Goal: Find specific page/section: Find specific page/section

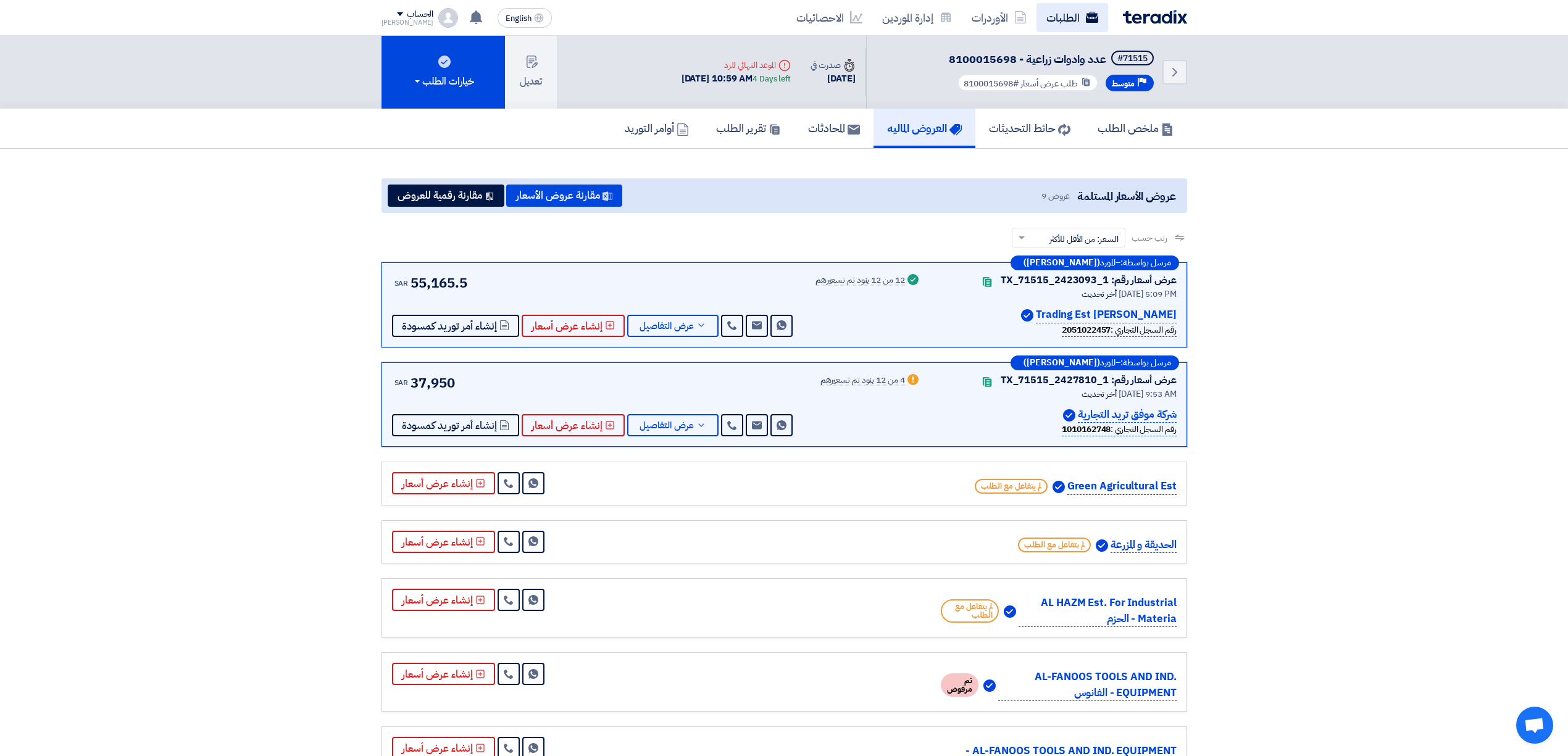
drag, startPoint x: 0, startPoint y: 0, endPoint x: 1066, endPoint y: 15, distance: 1066.1
click at [1066, 15] on link "الطلبات" at bounding box center [1072, 17] width 72 height 29
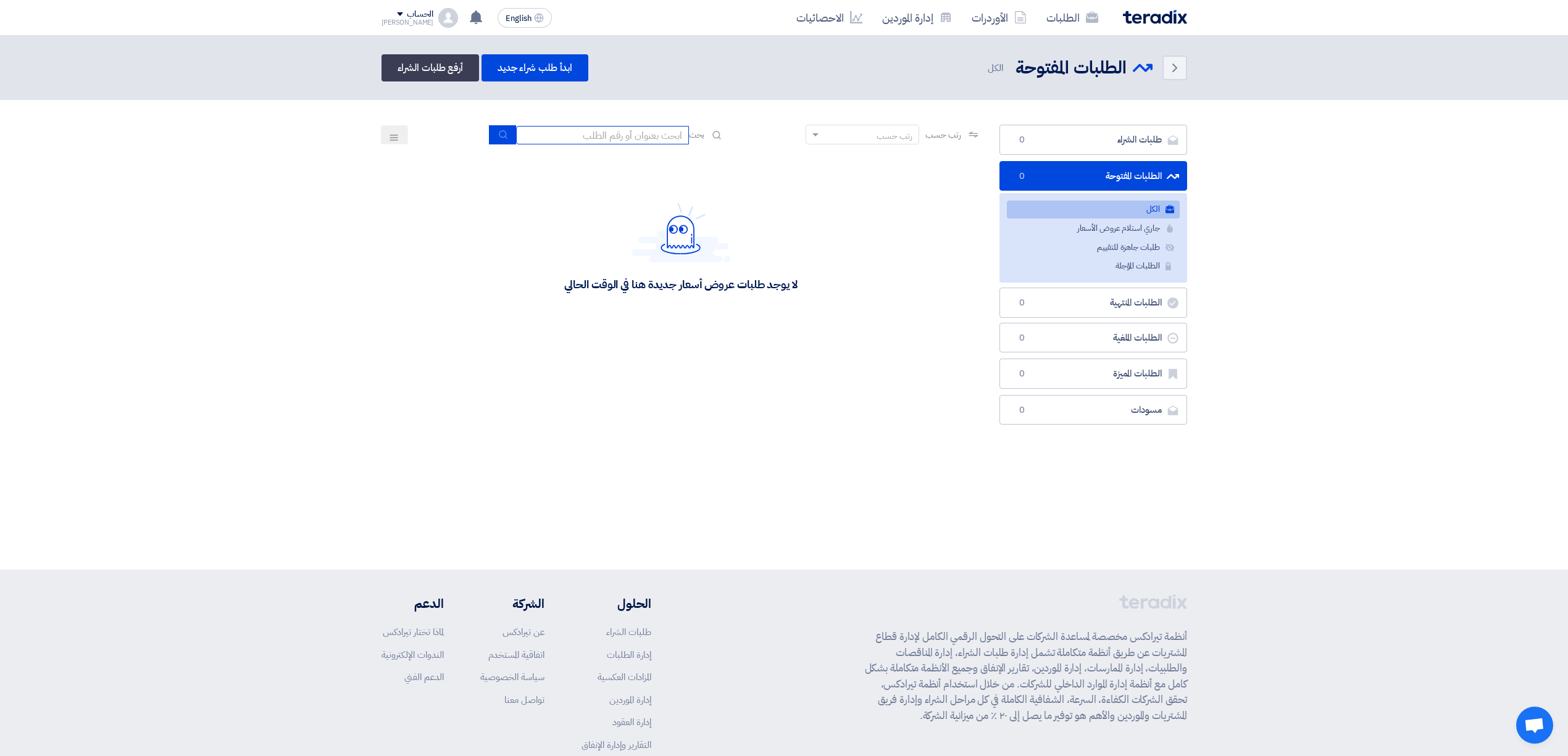
click at [596, 137] on input at bounding box center [603, 135] width 173 height 19
type input "new"
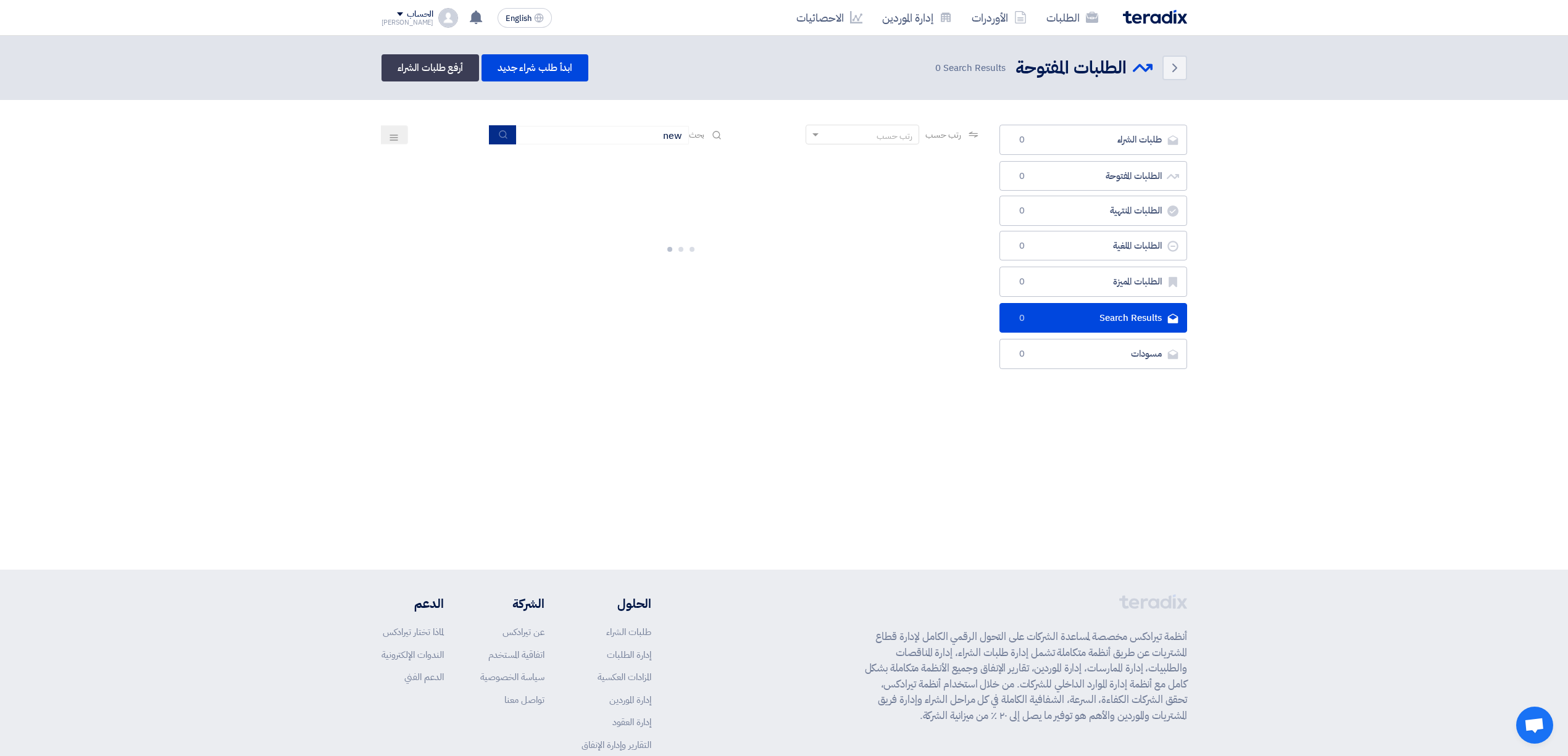
click at [492, 126] on button "submit" at bounding box center [502, 135] width 27 height 19
click at [1058, 17] on link "الطلبات" at bounding box center [1072, 17] width 72 height 29
click at [996, 8] on link "الأوردرات" at bounding box center [999, 17] width 75 height 29
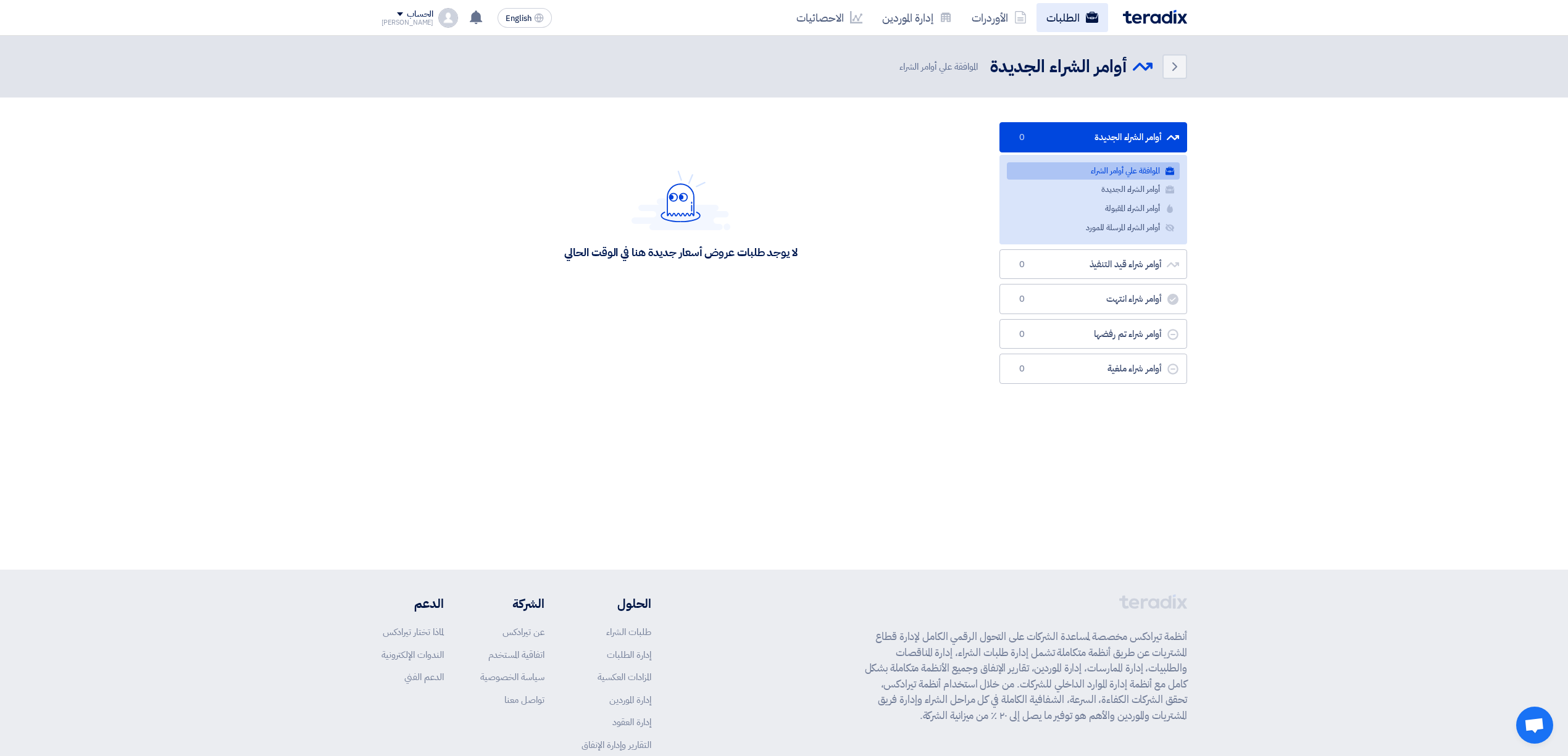
click at [1057, 23] on link "الطلبات" at bounding box center [1072, 17] width 72 height 29
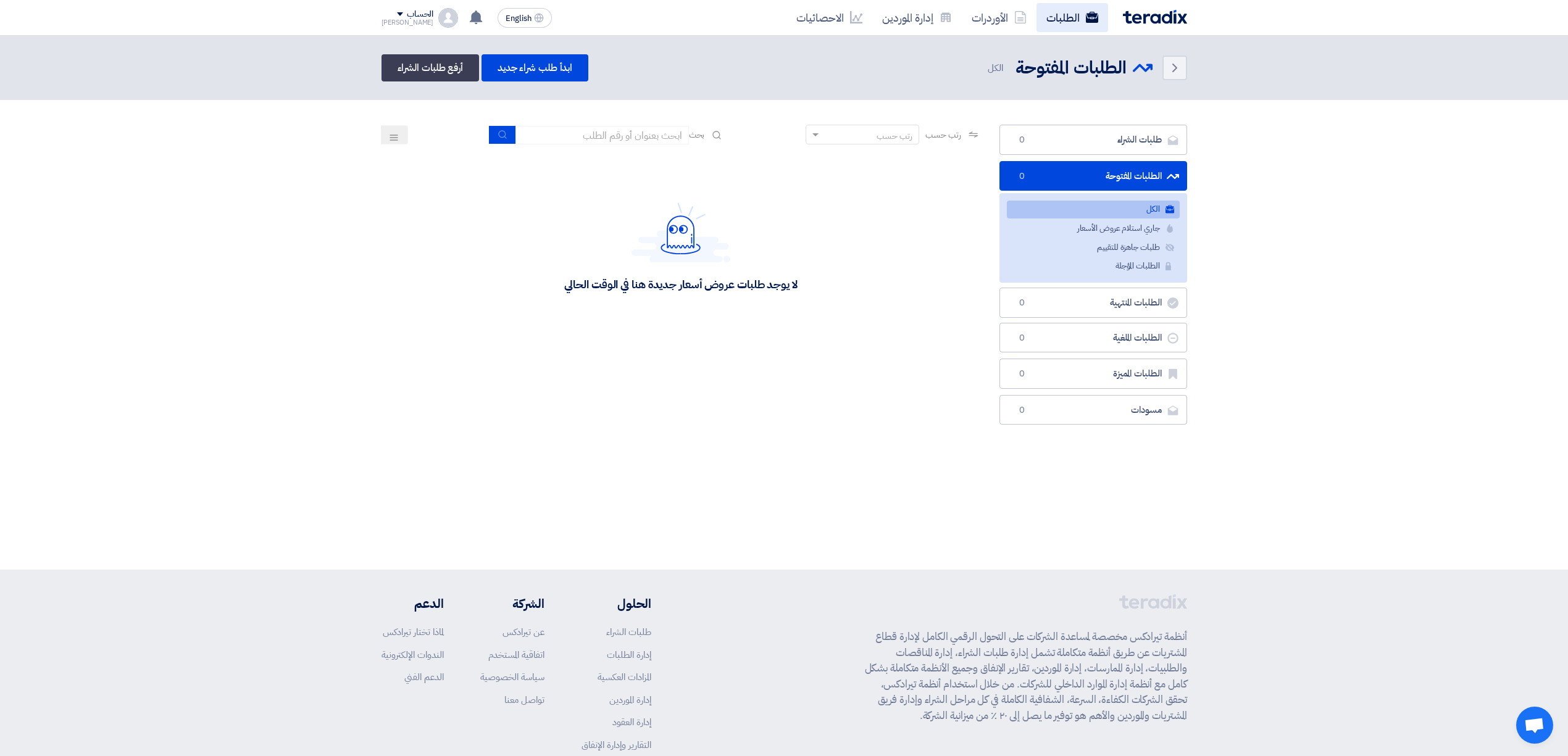
click at [1057, 23] on link "الطلبات" at bounding box center [1072, 17] width 72 height 29
click at [645, 137] on input at bounding box center [603, 135] width 173 height 19
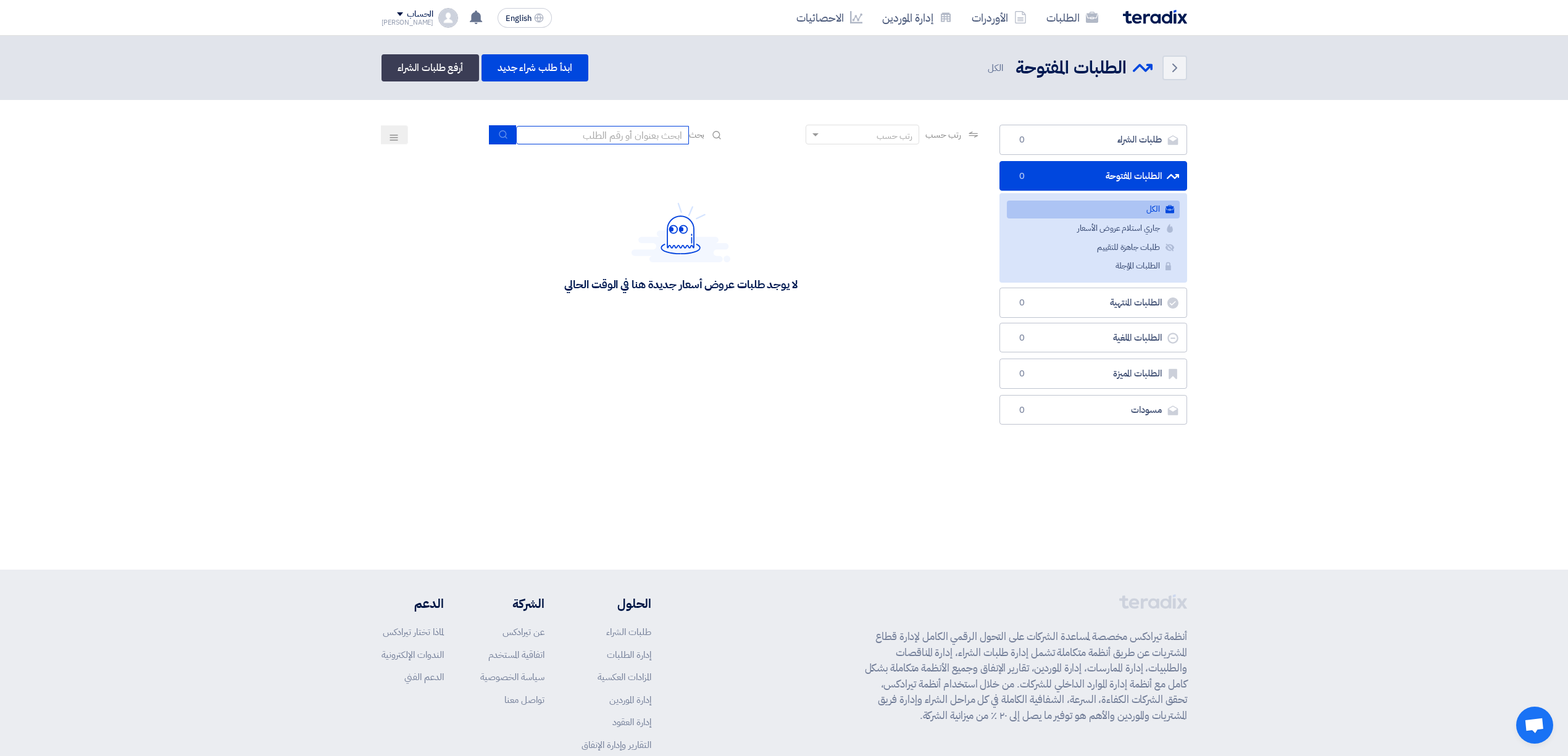
click at [645, 137] on input at bounding box center [603, 135] width 173 height 19
click at [603, 139] on input at bounding box center [603, 135] width 173 height 19
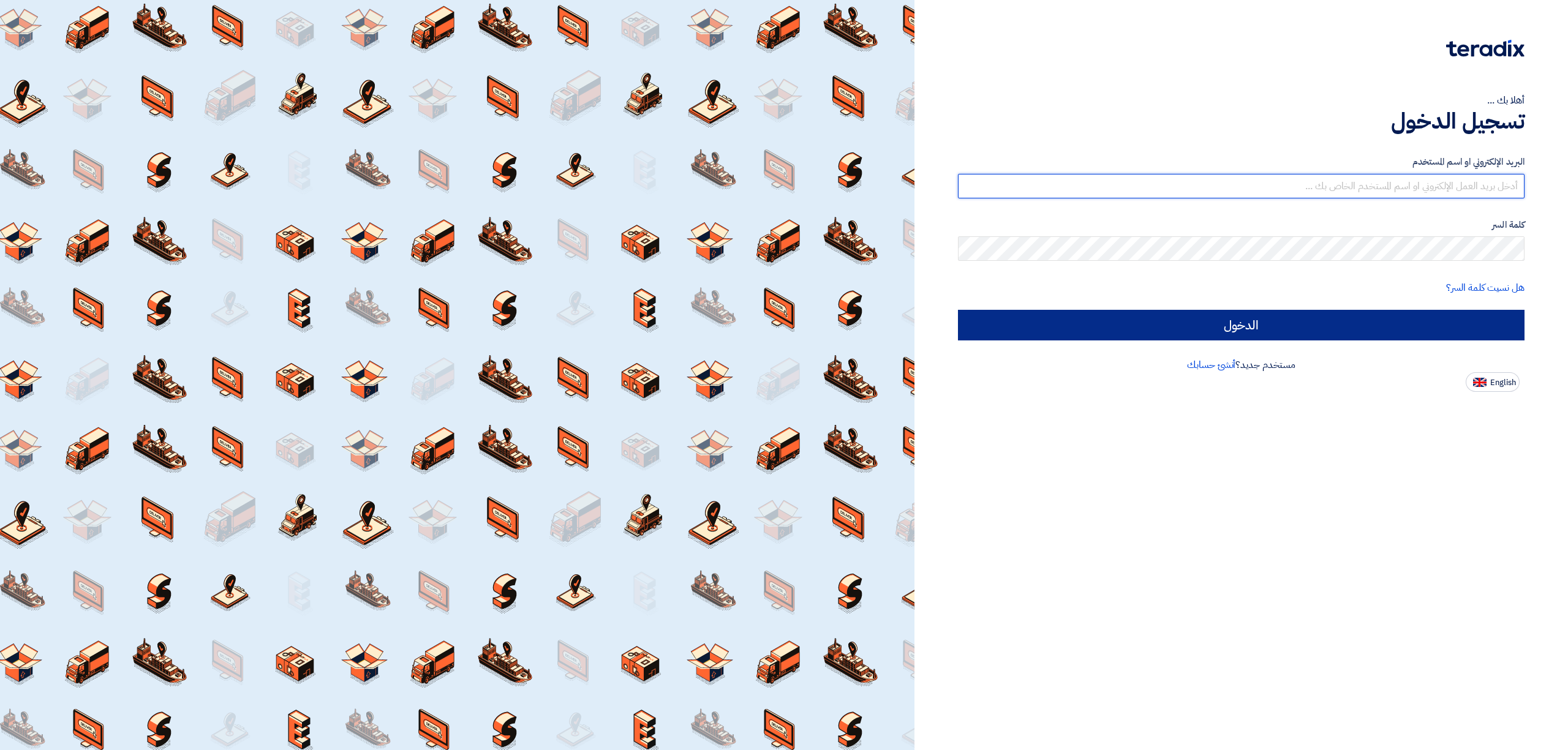
type input "elrazek@nabatat.com.sa"
click at [1260, 329] on input "الدخول" at bounding box center [1241, 325] width 567 height 30
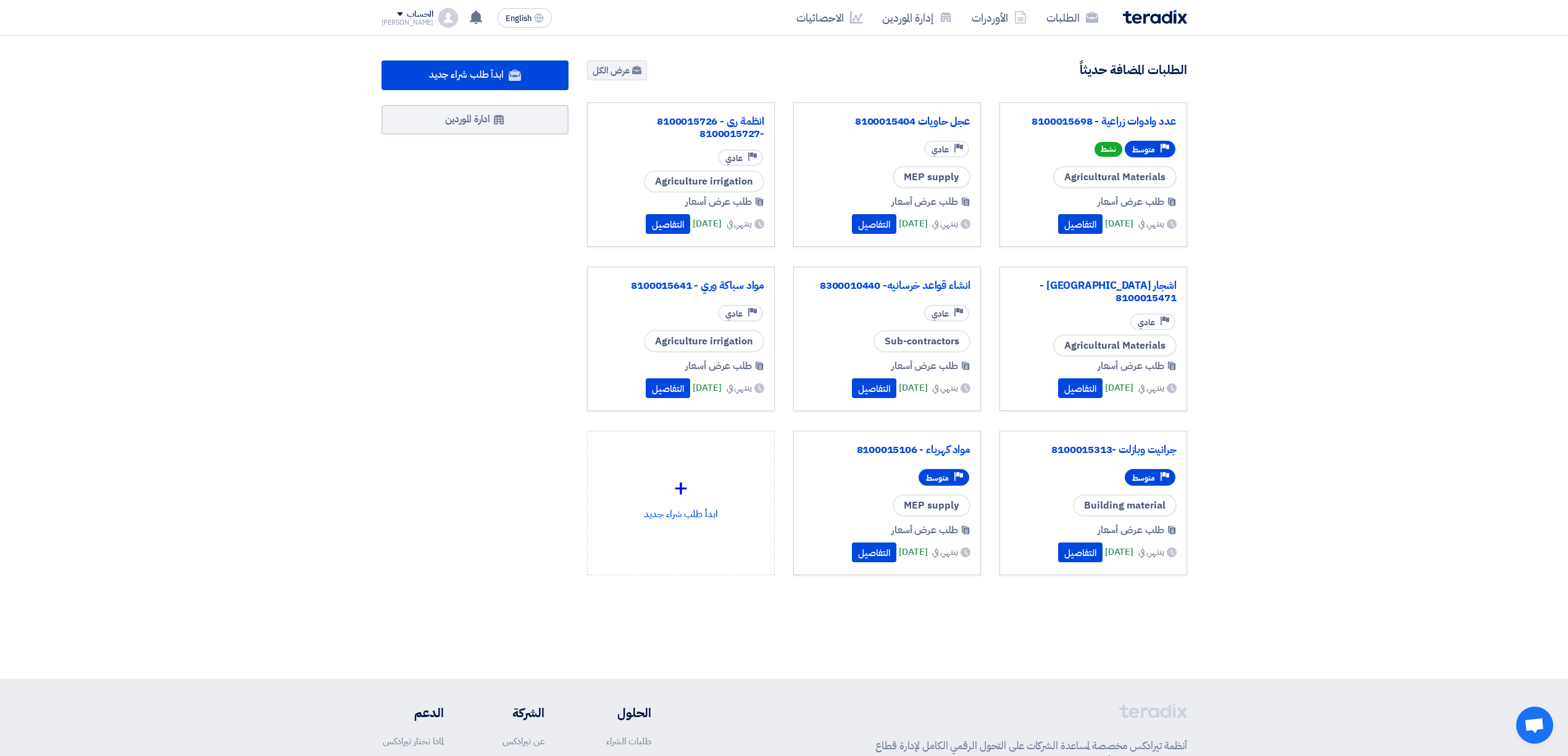
click at [1161, 24] on div "الطلبات الأوردرات إدارة الموردين الاحصائيات" at bounding box center [945, 17] width 483 height 29
click at [1161, 21] on img at bounding box center [1155, 17] width 64 height 14
click at [1098, 120] on link "عدد وادوات زراعية - 8100015698" at bounding box center [1093, 122] width 167 height 13
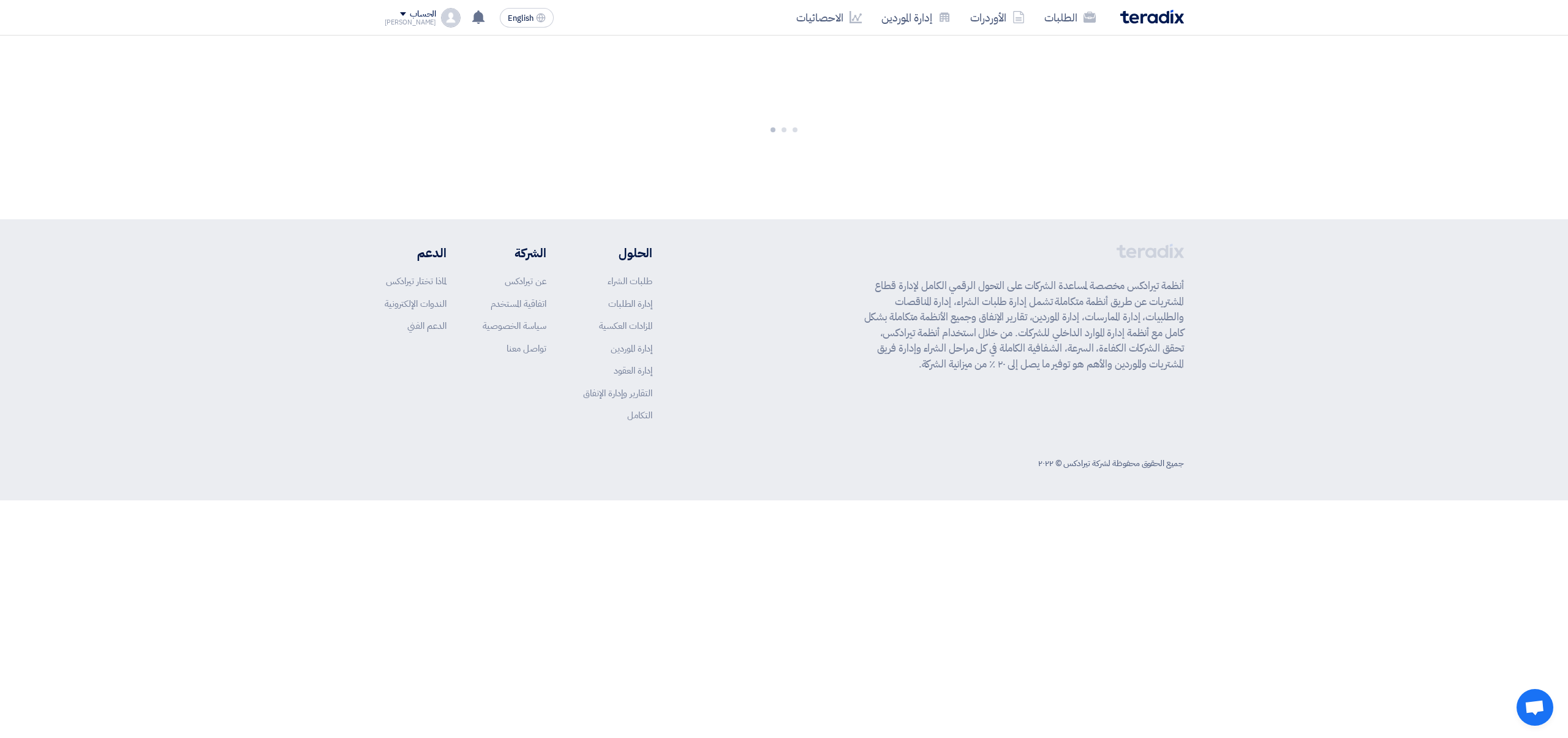
click at [1169, 24] on div "الطلبات الأوردرات إدارة الموردين الاحصائيات" at bounding box center [944, 17] width 480 height 29
click at [1169, 21] on img at bounding box center [1152, 17] width 64 height 14
